Goal: Information Seeking & Learning: Find contact information

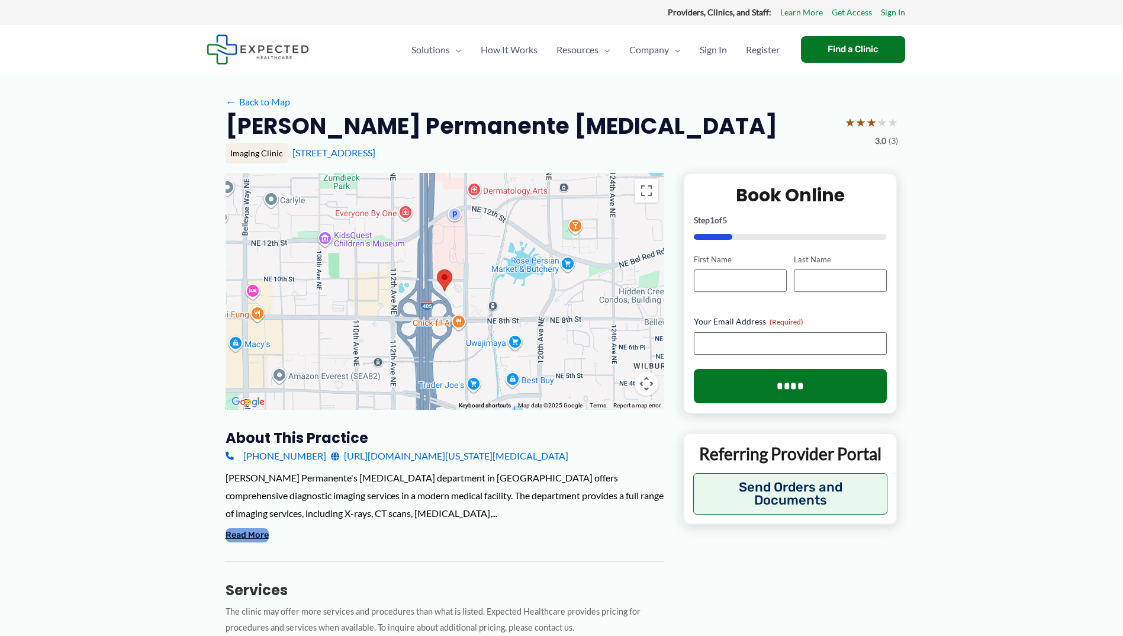
click at [245, 535] on button "Read More" at bounding box center [247, 535] width 43 height 14
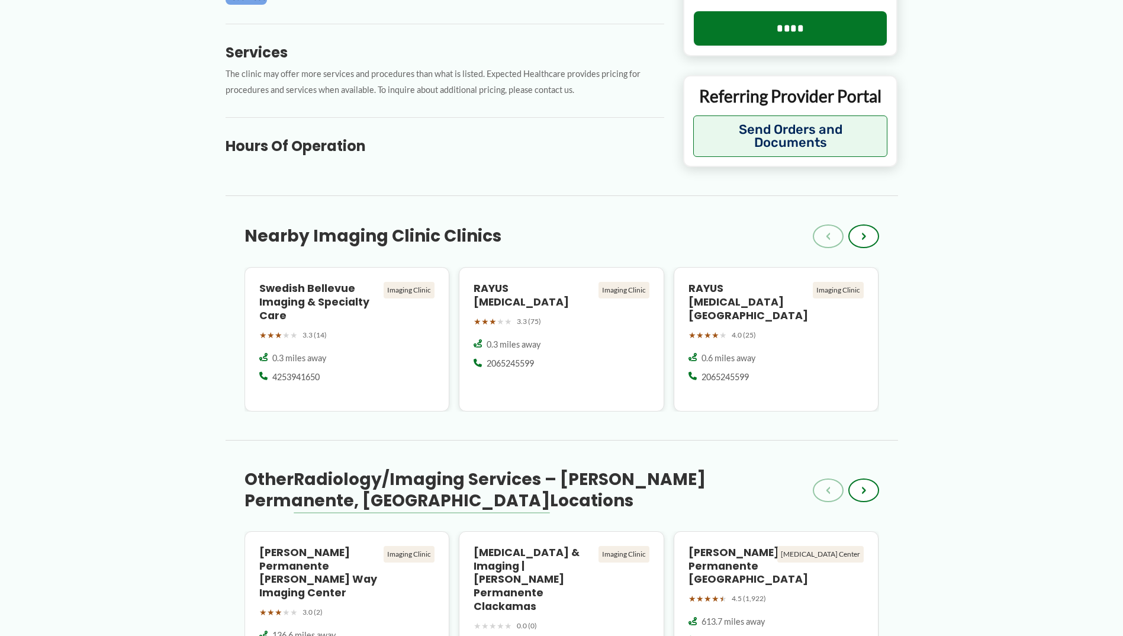
scroll to position [829, 0]
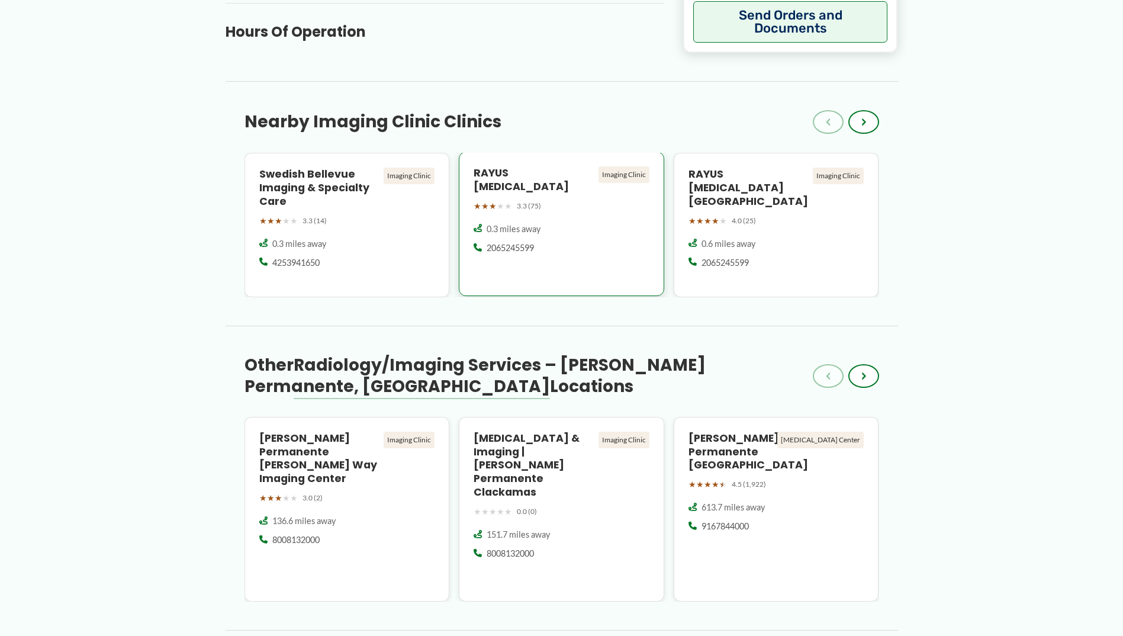
click at [579, 207] on div "RAYUS Radiology Imaging Clinic ★ ★ ★ ★ ★ 3.3 (75) 0.3 miles away" at bounding box center [561, 224] width 205 height 144
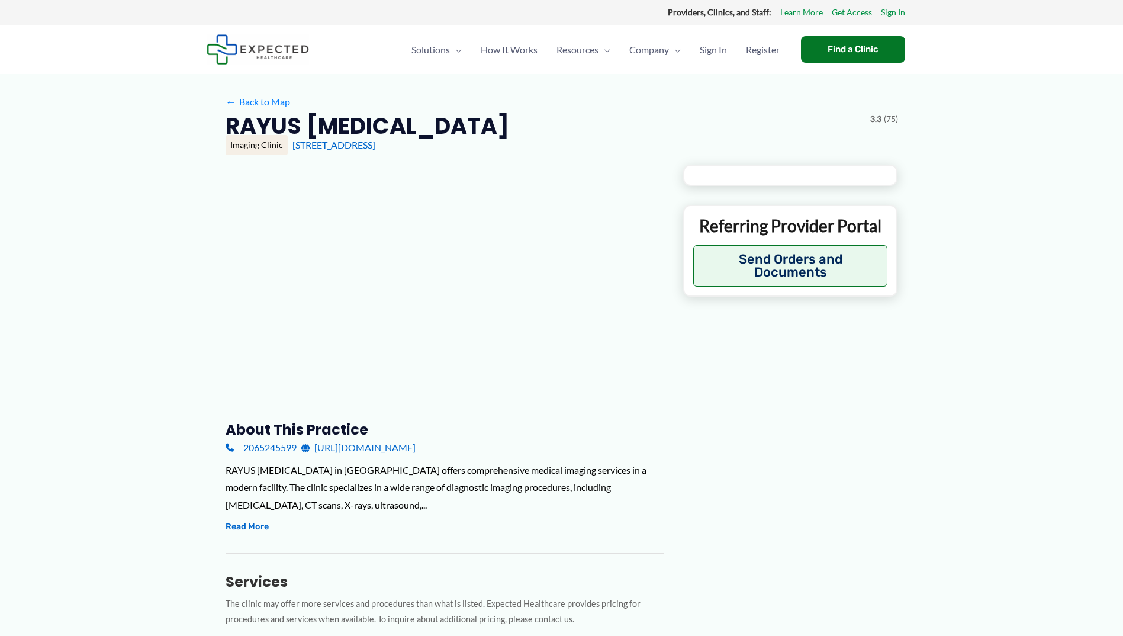
type input "**********"
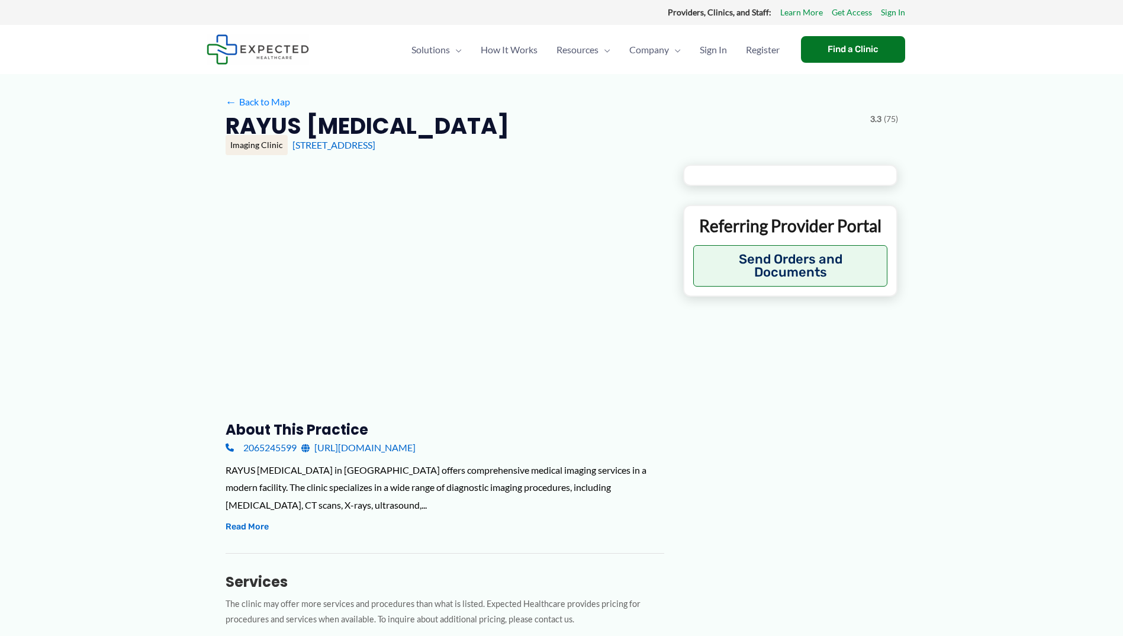
type input "**********"
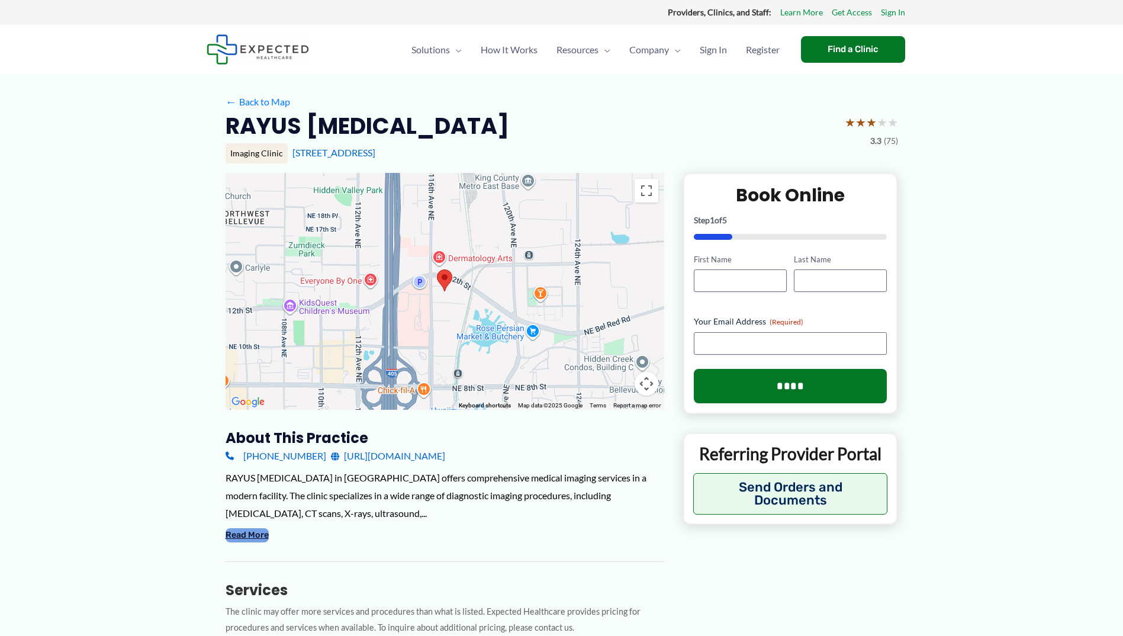
click at [260, 528] on button "Read More" at bounding box center [247, 535] width 43 height 14
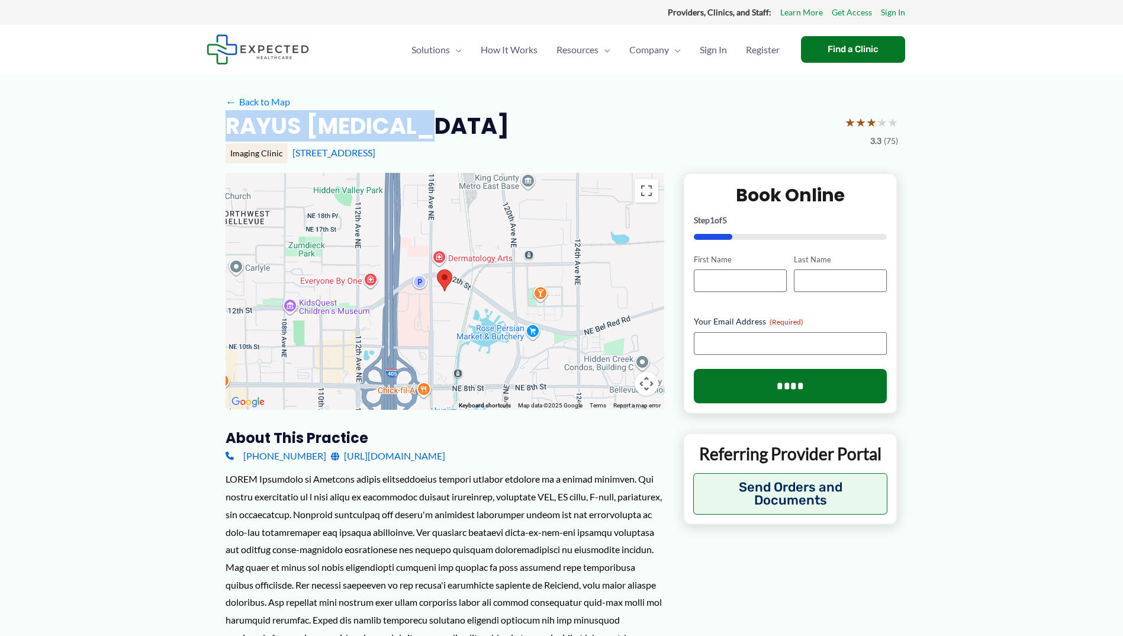
drag, startPoint x: 423, startPoint y: 123, endPoint x: 213, endPoint y: 120, distance: 209.6
drag, startPoint x: 217, startPoint y: 118, endPoint x: 246, endPoint y: 122, distance: 29.8
copy h2 "RAYUS [MEDICAL_DATA]"
click at [445, 121] on div "RAYUS Radiology ★ ★ ★ ★ ★ 3.3 (75)" at bounding box center [562, 129] width 673 height 37
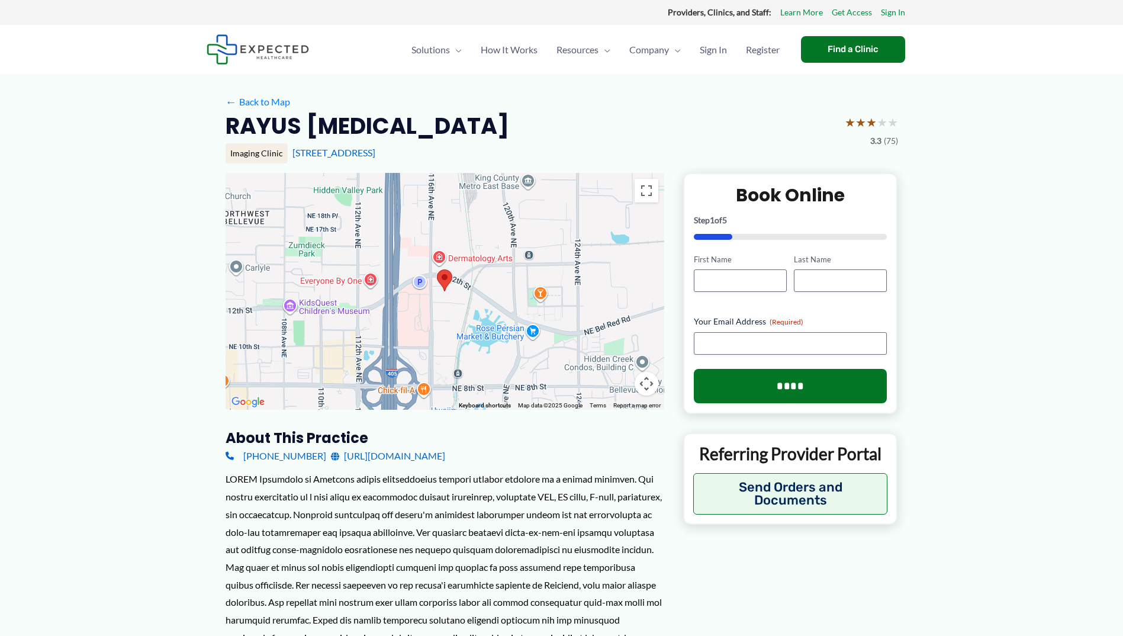
click at [358, 509] on div at bounding box center [445, 575] width 439 height 211
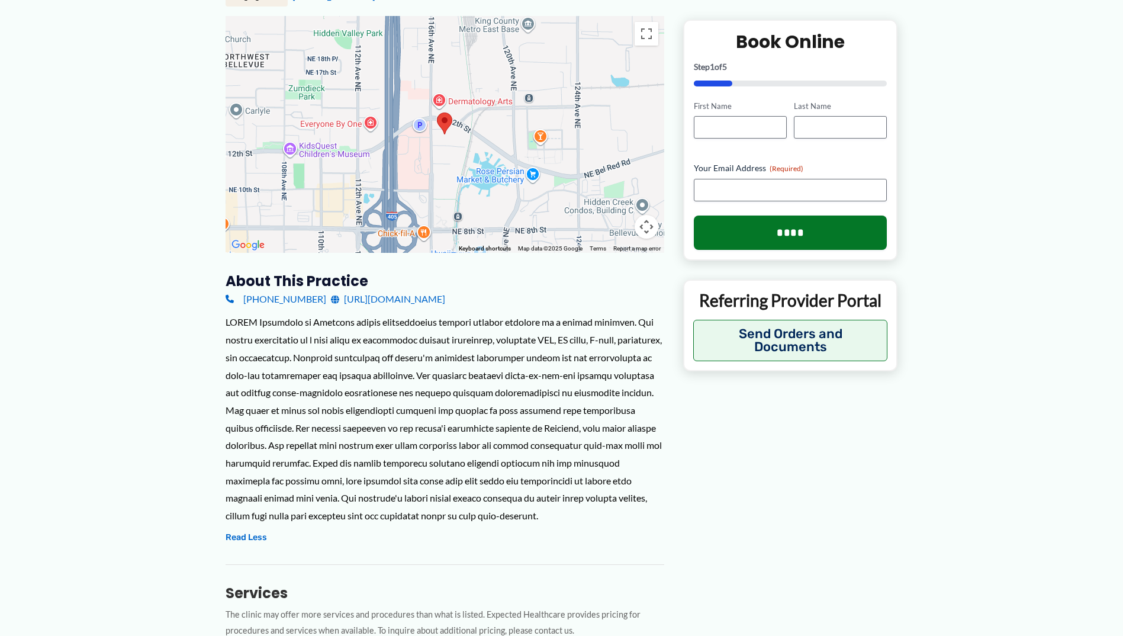
scroll to position [178, 0]
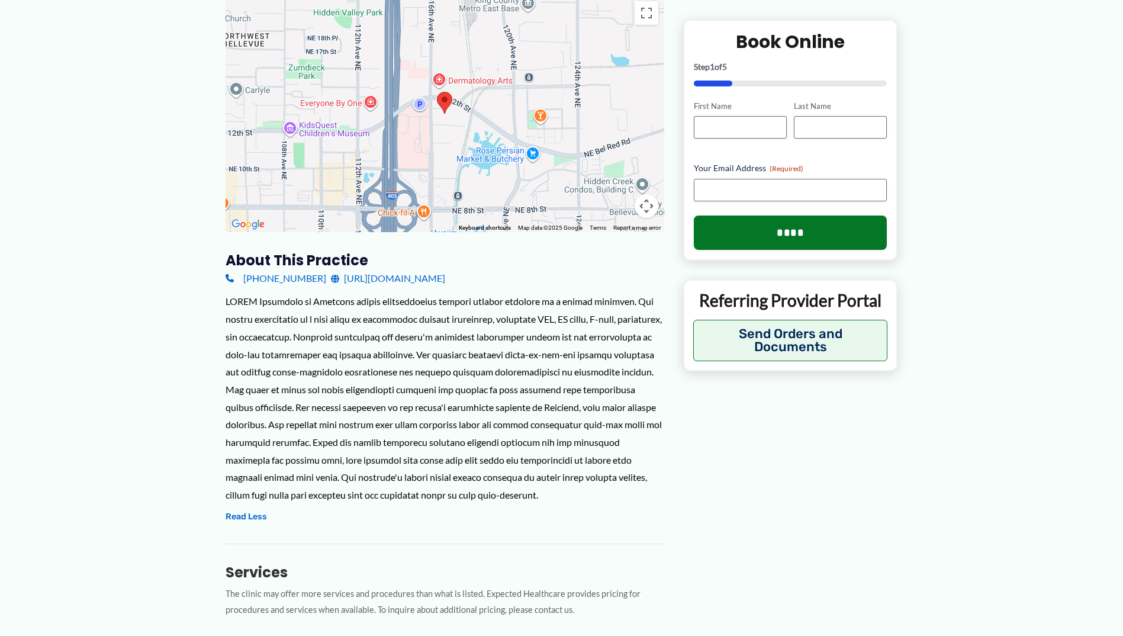
click at [268, 519] on div "RAYUS Radiology in Bellevue offers comprehensive medical imaging services in a …" at bounding box center [445, 407] width 439 height 231
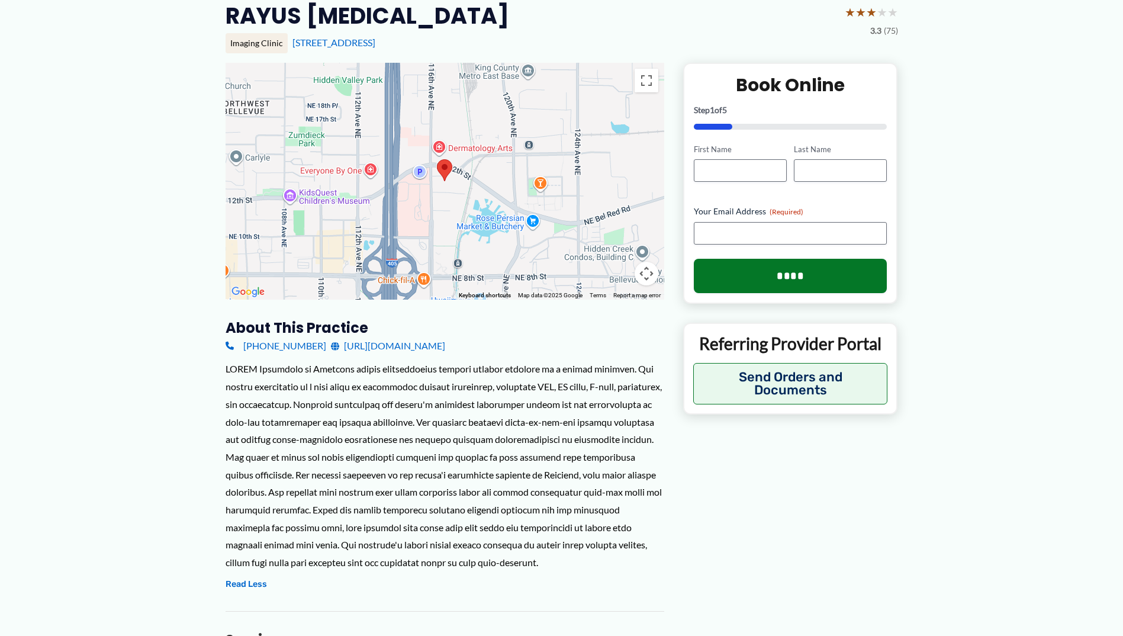
scroll to position [0, 0]
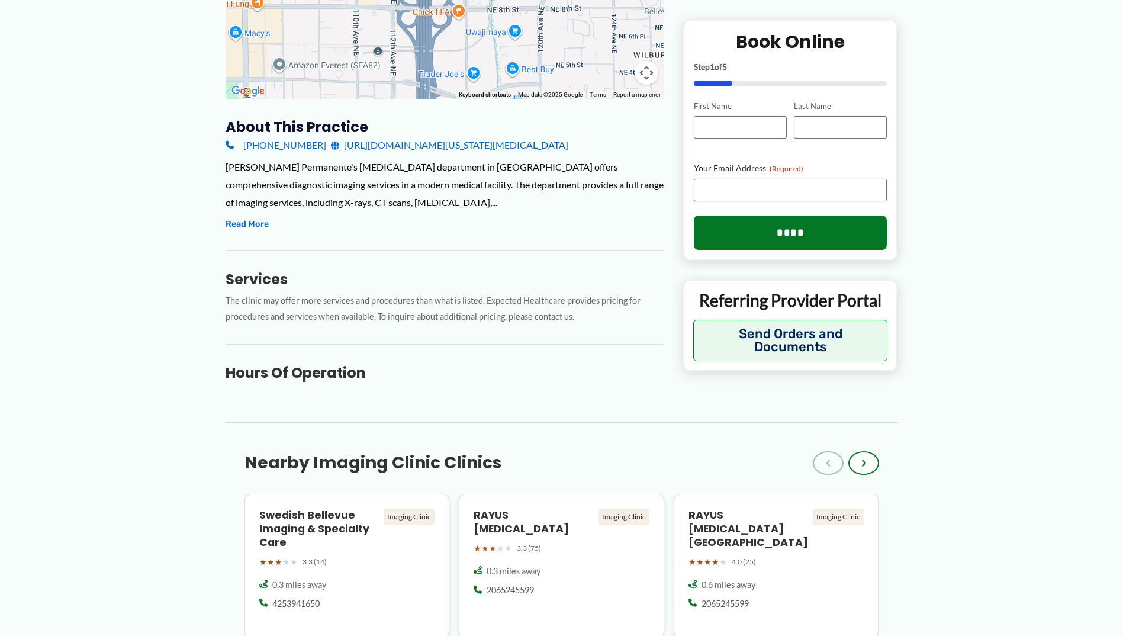
scroll to position [710, 0]
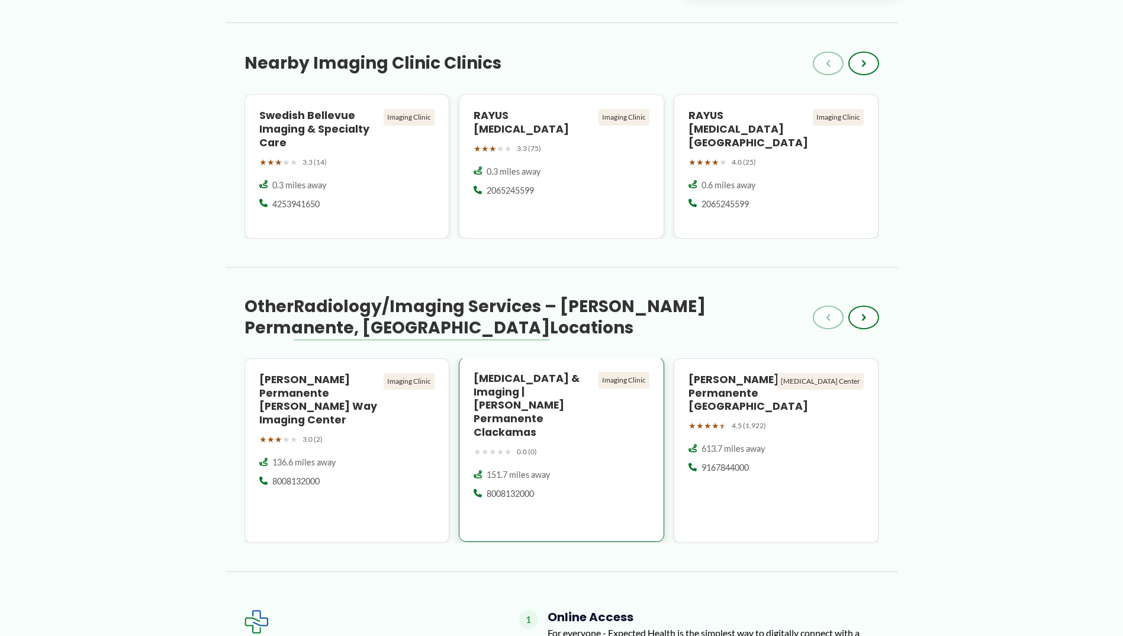
click at [522, 397] on h4 "[MEDICAL_DATA] & Imaging | [PERSON_NAME] Permanente Clackamas" at bounding box center [534, 405] width 120 height 67
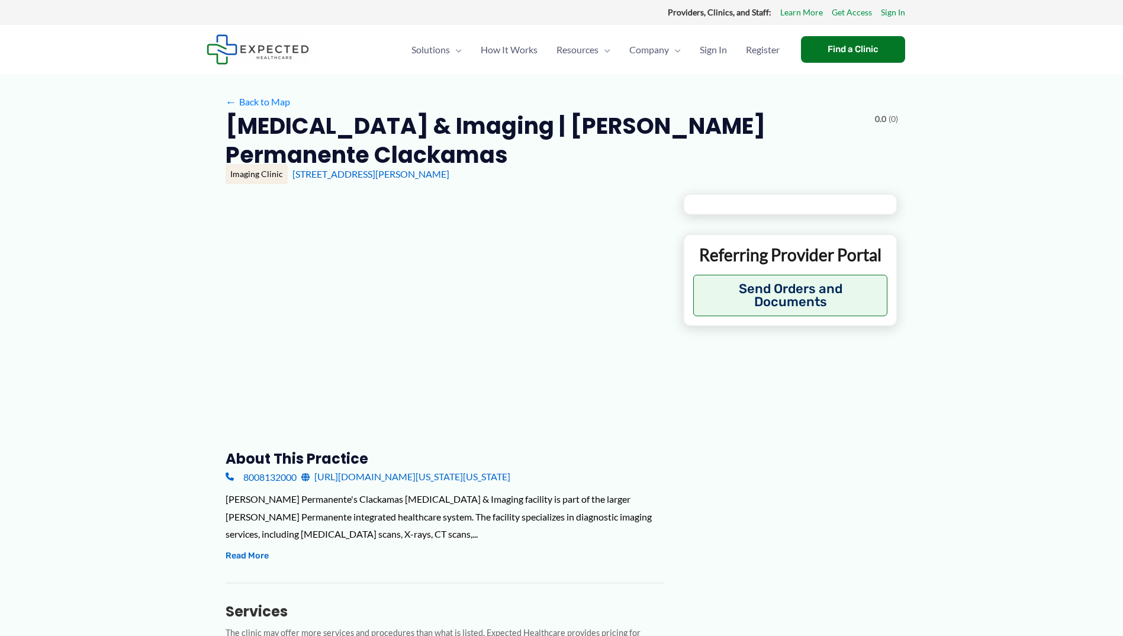
type input "**********"
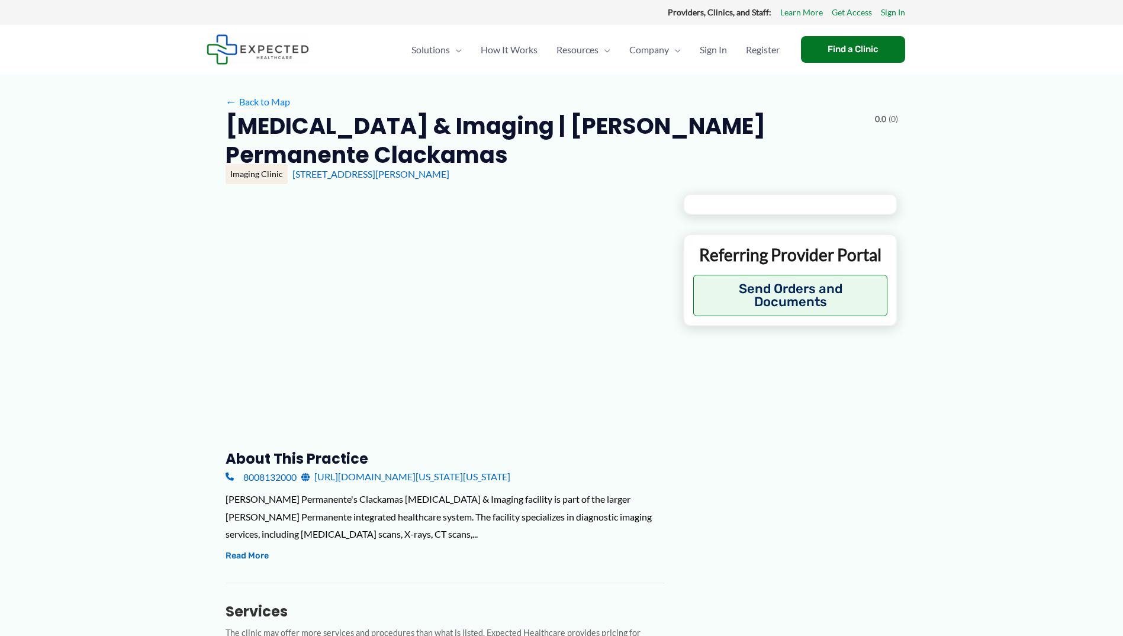
type input "**********"
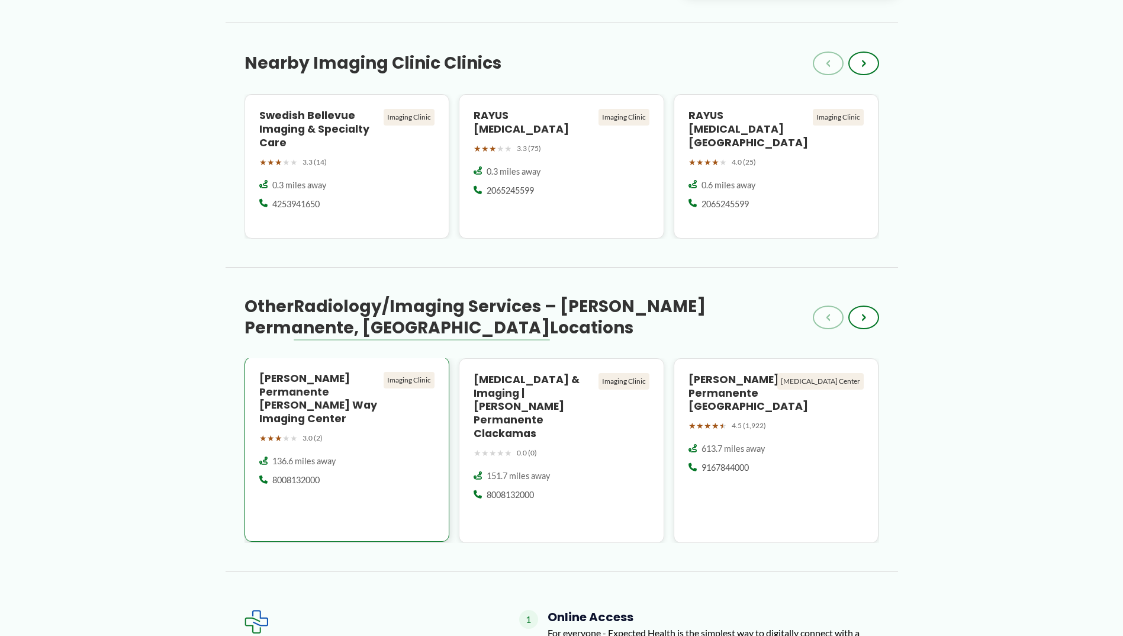
click at [341, 390] on h4 "[PERSON_NAME] Permanente [PERSON_NAME] Way Imaging Center" at bounding box center [319, 399] width 120 height 54
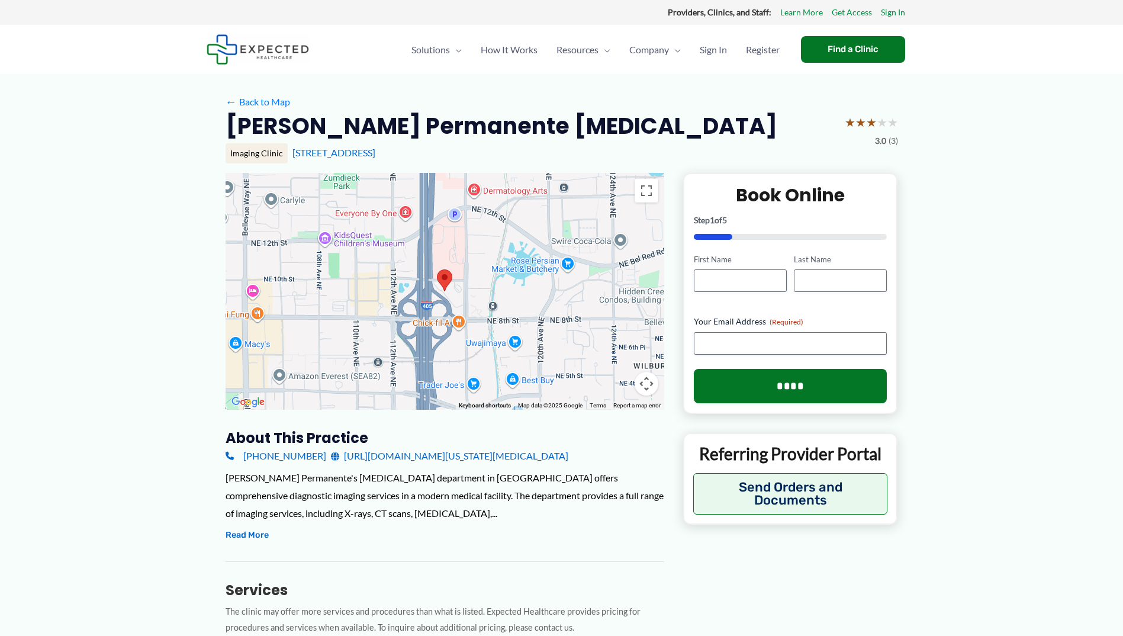
drag, startPoint x: 458, startPoint y: 147, endPoint x: 427, endPoint y: 141, distance: 31.2
click at [427, 141] on div "[PERSON_NAME] Permanente [MEDICAL_DATA] ★ ★ ★ ★ ★ 3.0 (3) Imaging Clinic [STREE…" at bounding box center [562, 142] width 673 height 62
drag, startPoint x: 427, startPoint y: 141, endPoint x: 417, endPoint y: 130, distance: 15.1
click at [417, 130] on h2 "[PERSON_NAME] Permanente [MEDICAL_DATA]" at bounding box center [502, 125] width 552 height 29
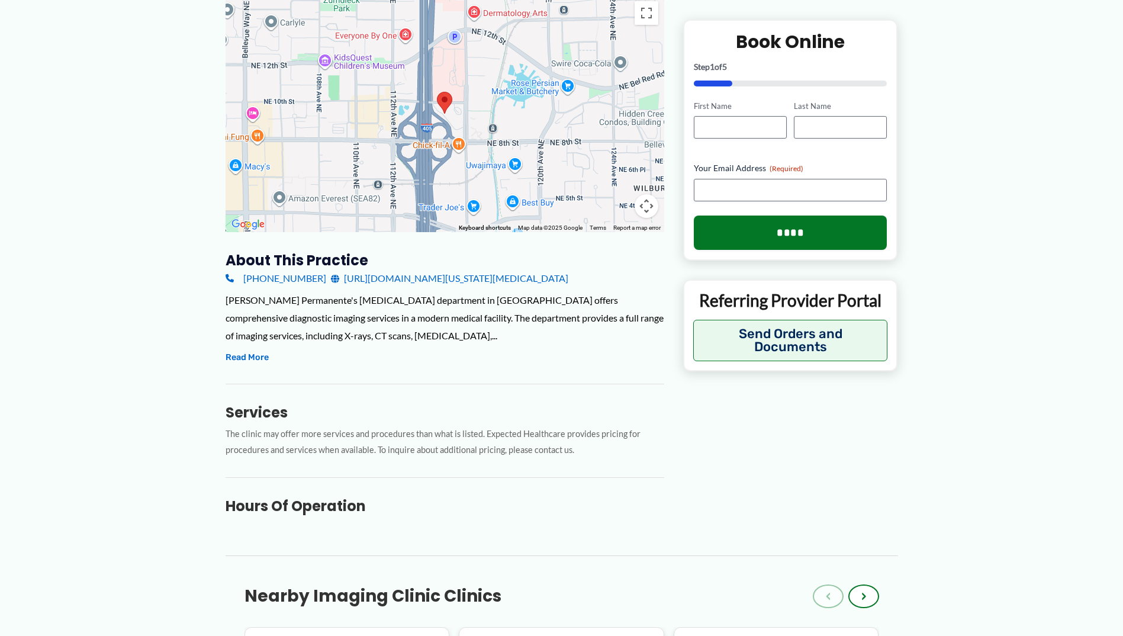
scroll to position [59, 0]
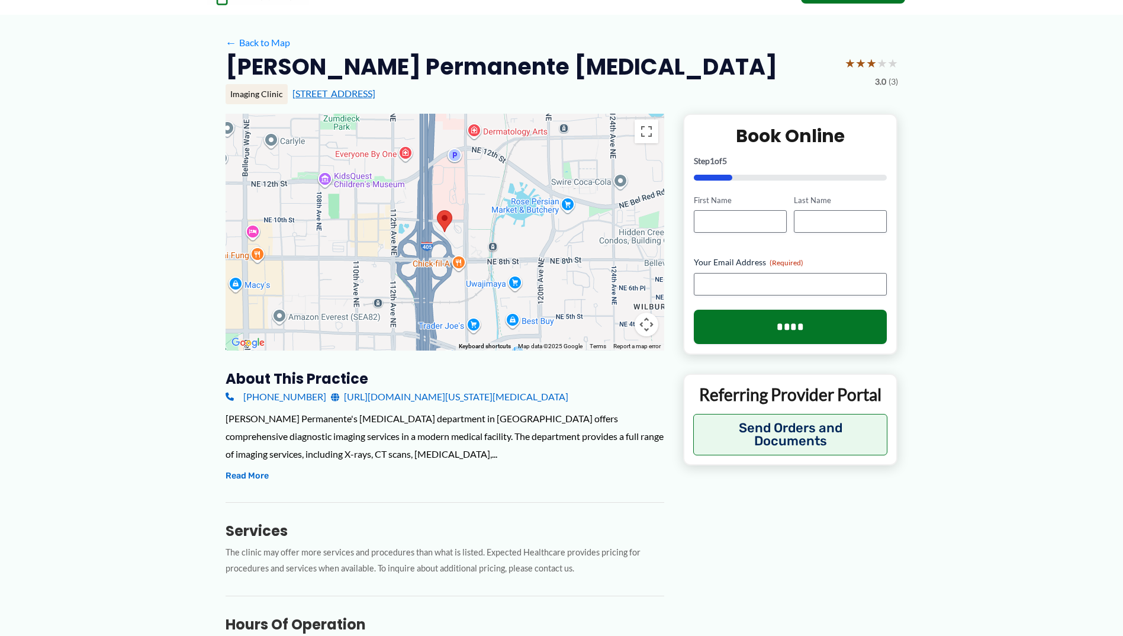
drag, startPoint x: 444, startPoint y: 95, endPoint x: 291, endPoint y: 92, distance: 153.4
click at [292, 92] on div "[STREET_ADDRESS]" at bounding box center [595, 93] width 606 height 13
copy link "[STREET_ADDRESS]"
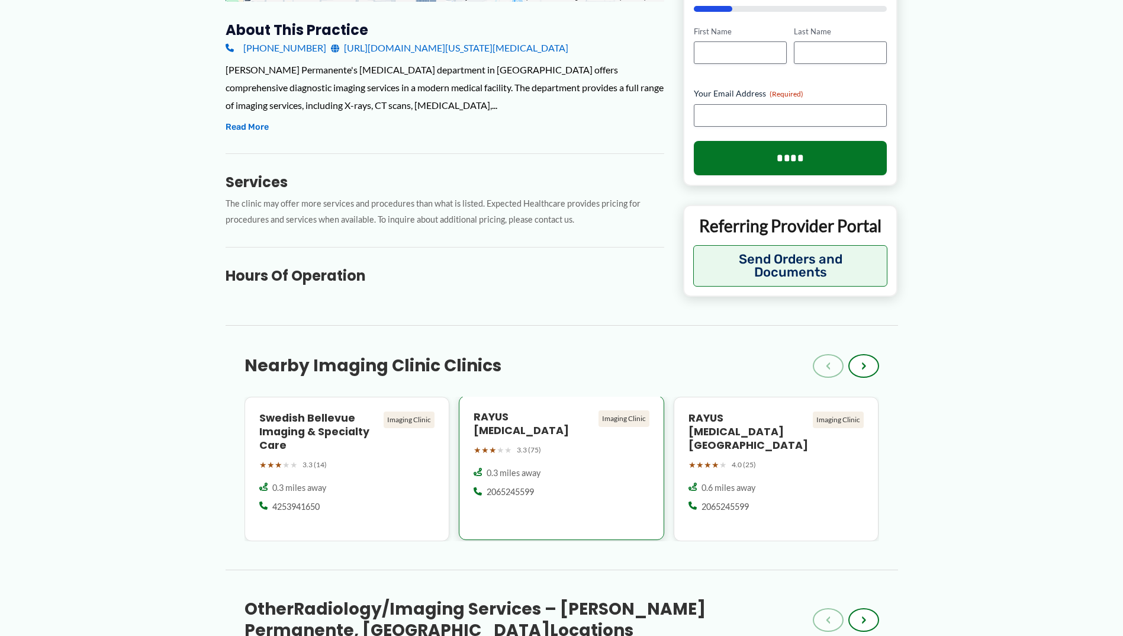
scroll to position [474, 0]
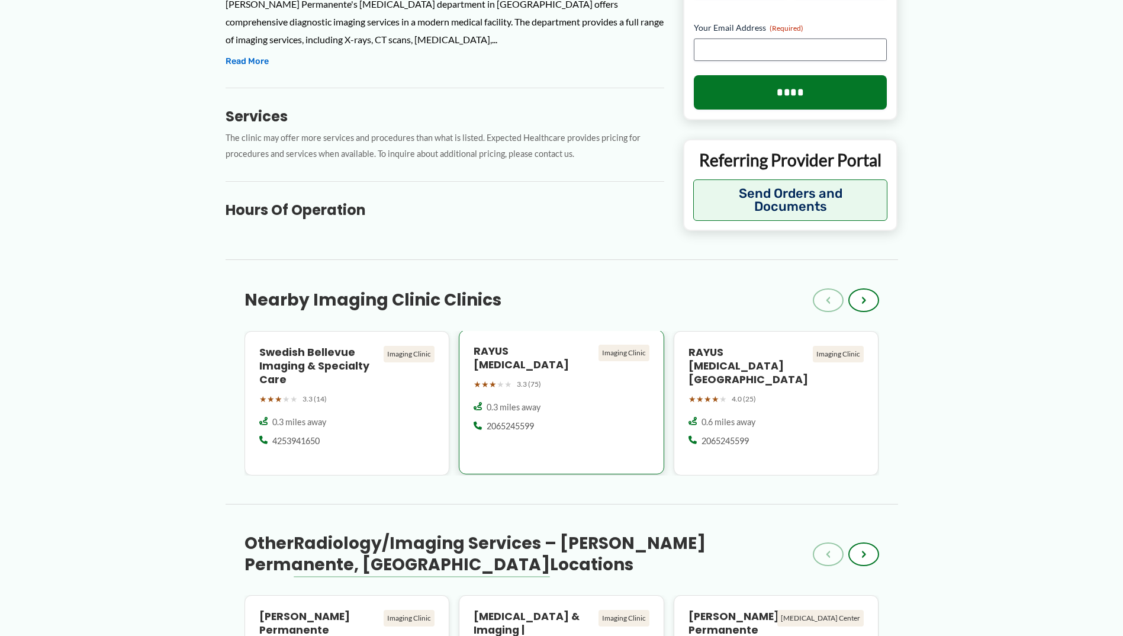
click at [552, 401] on div "0.3 miles away" at bounding box center [562, 407] width 176 height 12
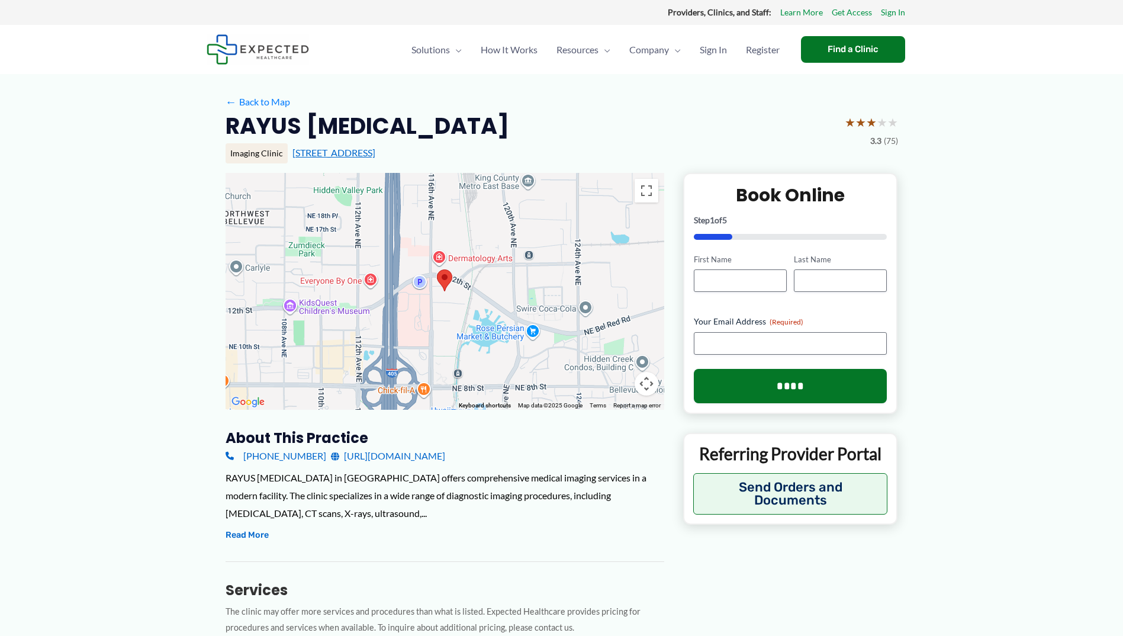
drag, startPoint x: 448, startPoint y: 152, endPoint x: 291, endPoint y: 155, distance: 156.3
click at [292, 155] on div "1310 116th Ave NE E, Bellevue, WA" at bounding box center [595, 152] width 606 height 13
copy link "1310 116th Ave NE E, Bellevue, WA"
